Goal: Task Accomplishment & Management: Manage account settings

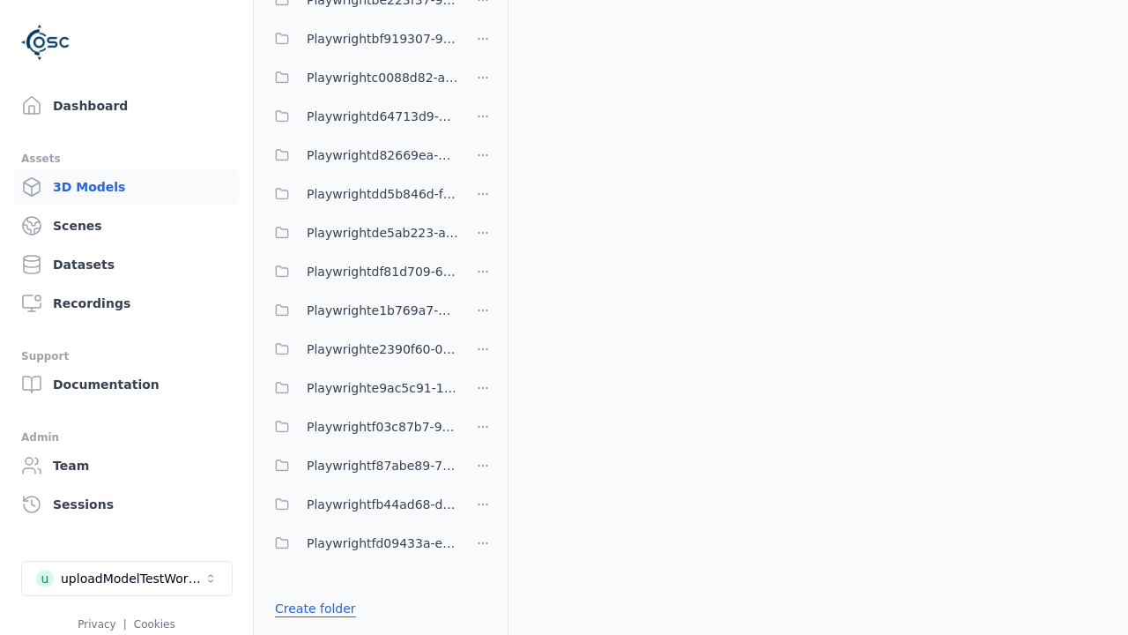
click at [310, 608] on link "Create folder" at bounding box center [315, 609] width 81 height 18
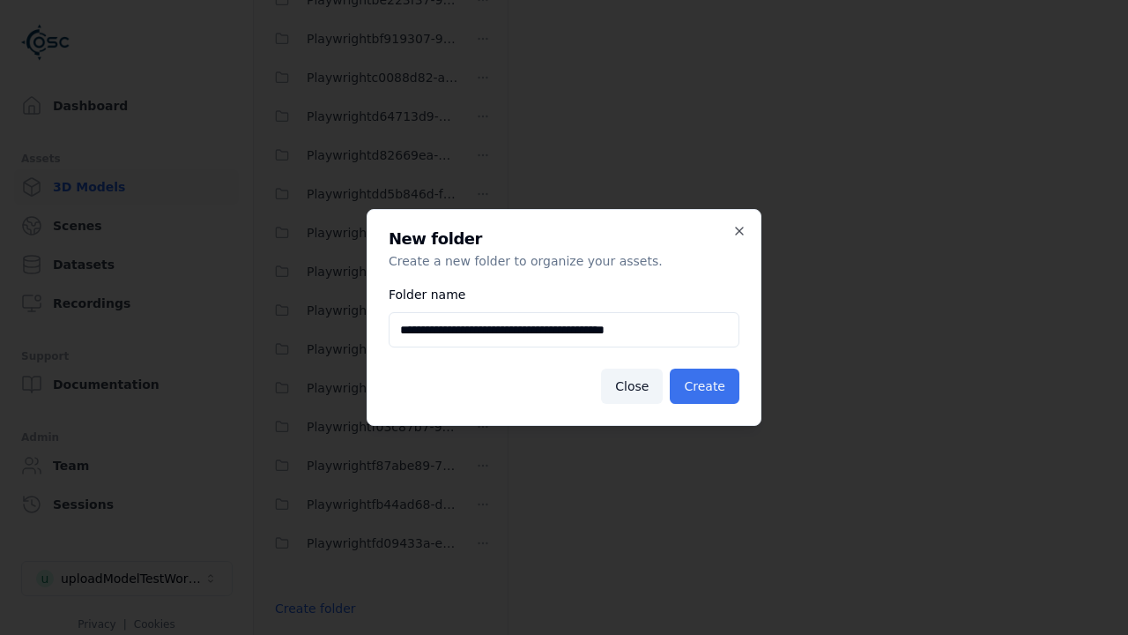
type input "**********"
click at [707, 386] on button "Create" at bounding box center [705, 386] width 70 height 35
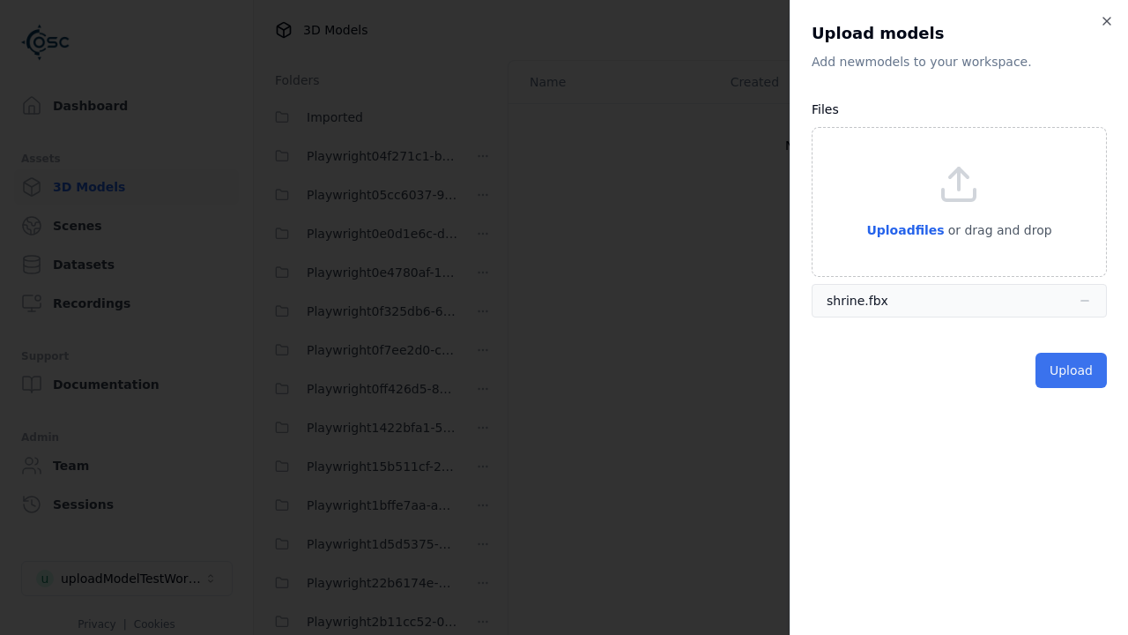
click at [1073, 370] on button "Upload" at bounding box center [1071, 370] width 71 height 35
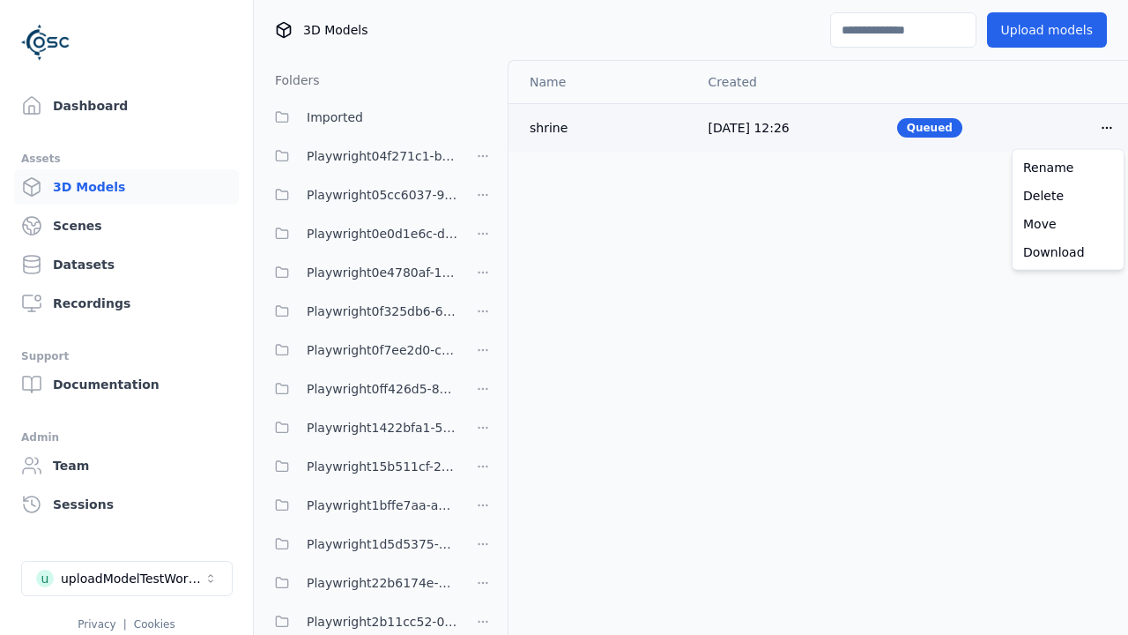
click at [1107, 127] on html "Support Dashboard Assets 3D Models Scenes Datasets Recordings Support Documenta…" at bounding box center [564, 317] width 1128 height 635
click at [1069, 195] on div "Delete" at bounding box center [1069, 196] width 104 height 28
